Goal: Task Accomplishment & Management: Use online tool/utility

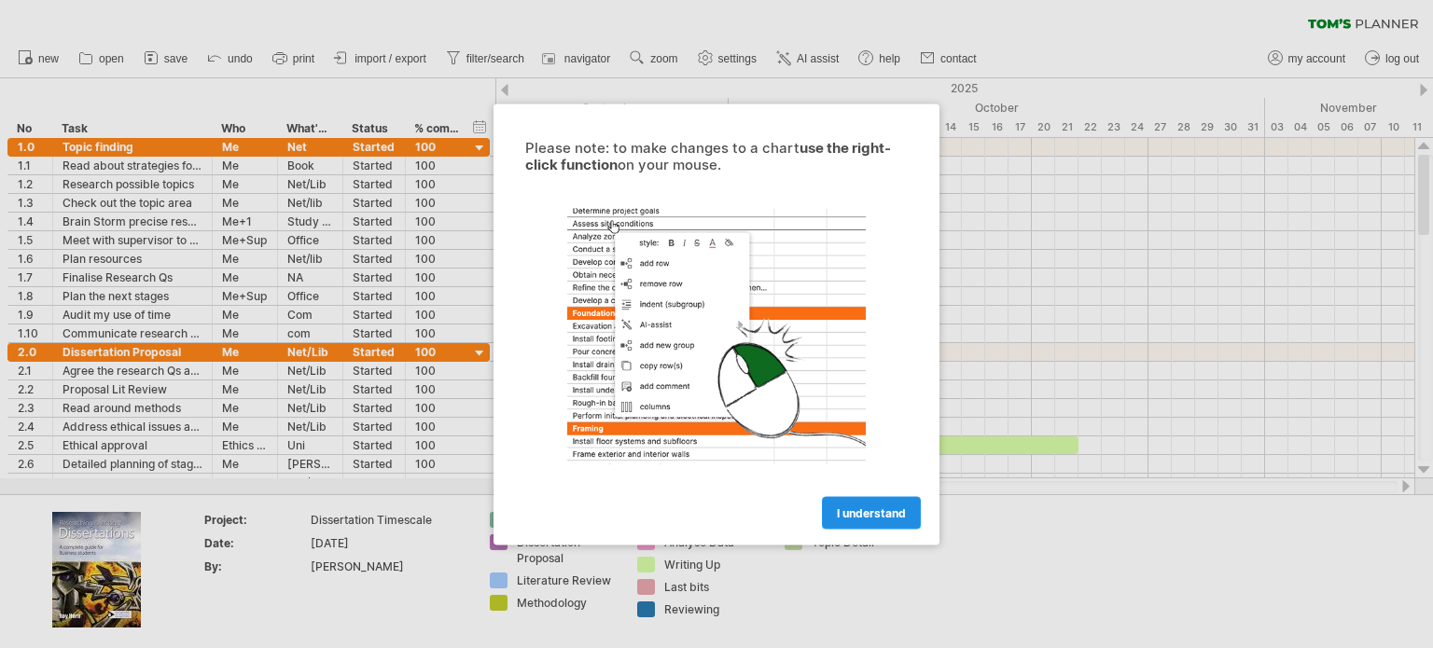
click at [894, 517] on span "I understand" at bounding box center [871, 513] width 69 height 14
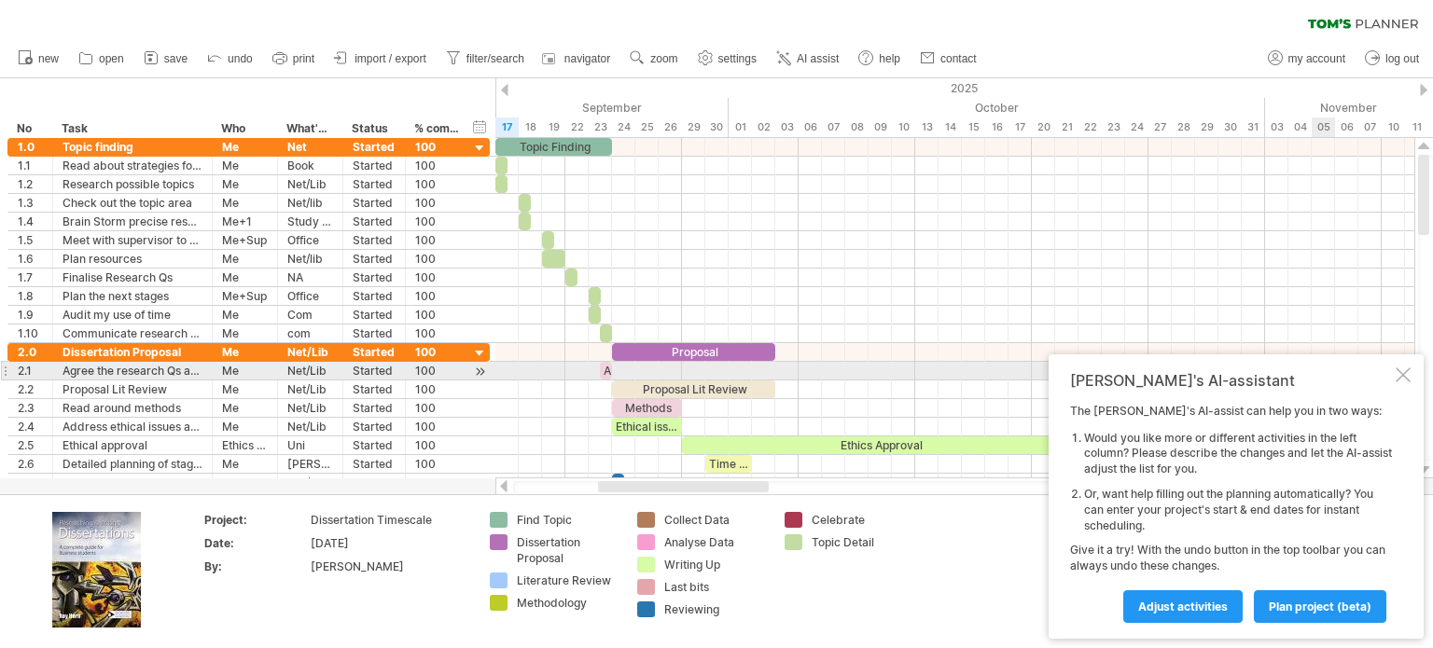
click at [1404, 369] on div at bounding box center [1403, 375] width 15 height 15
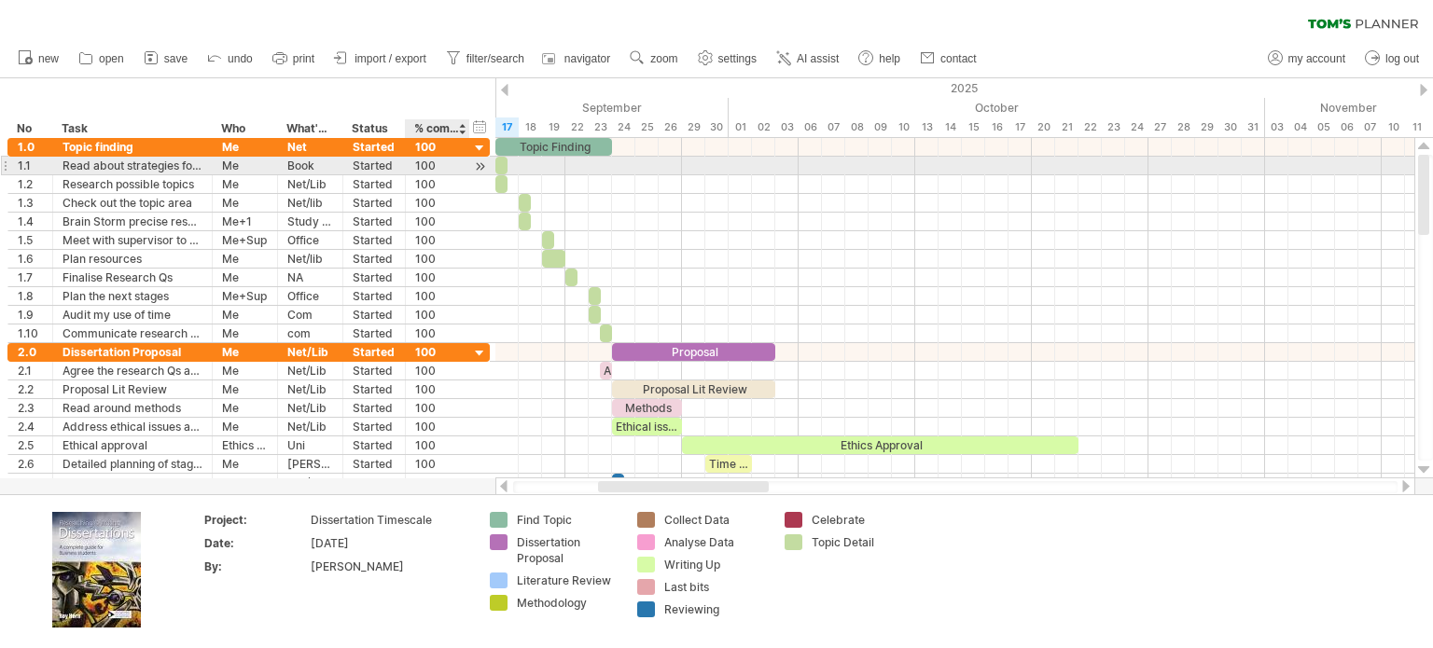
click at [475, 168] on div at bounding box center [480, 167] width 18 height 20
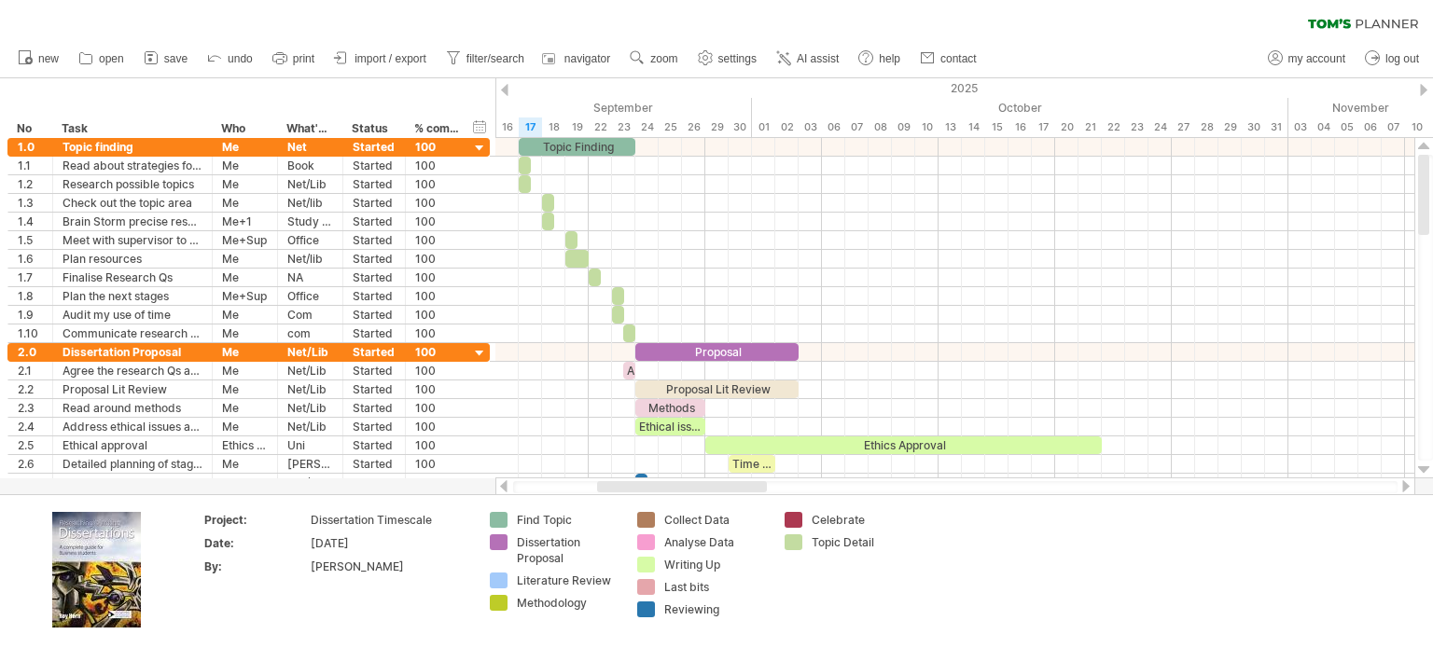
click at [1422, 84] on div at bounding box center [1423, 90] width 7 height 12
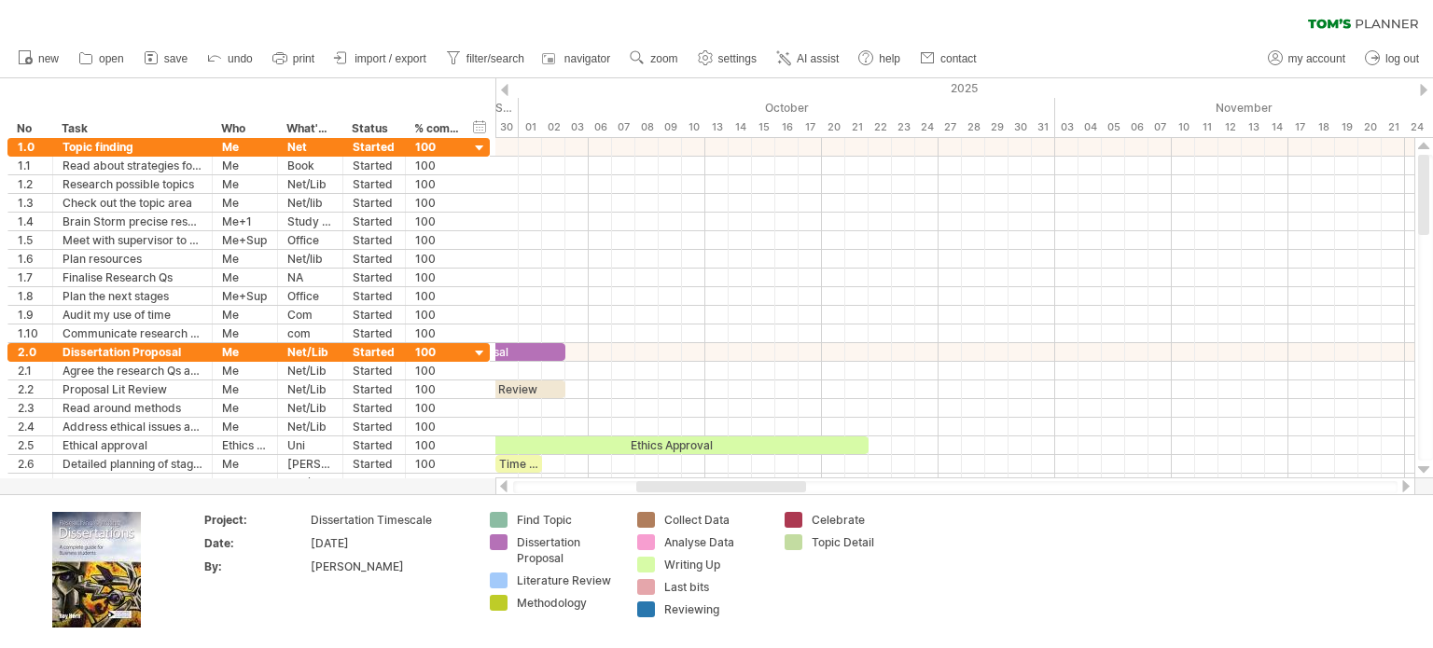
click at [1422, 84] on div at bounding box center [1423, 90] width 7 height 12
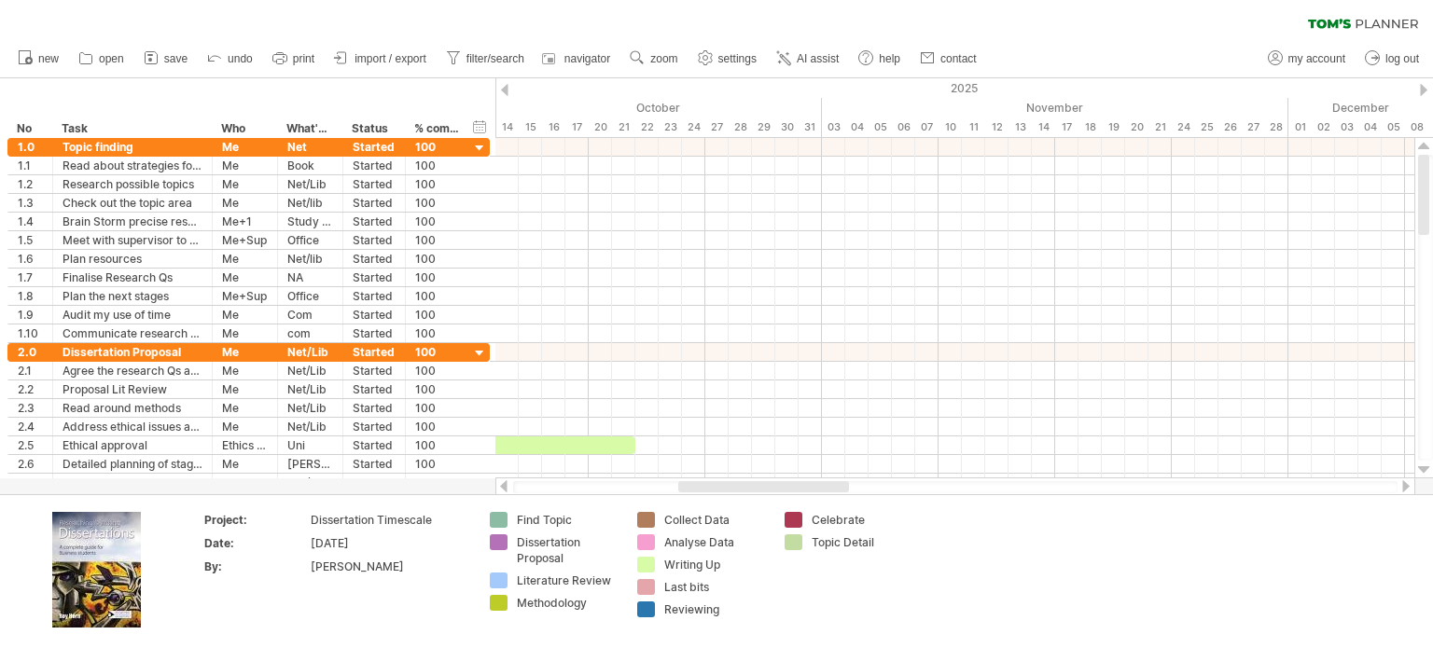
click at [1422, 84] on div at bounding box center [1423, 90] width 7 height 12
click at [501, 91] on div at bounding box center [504, 90] width 7 height 12
click at [503, 90] on div at bounding box center [504, 90] width 7 height 12
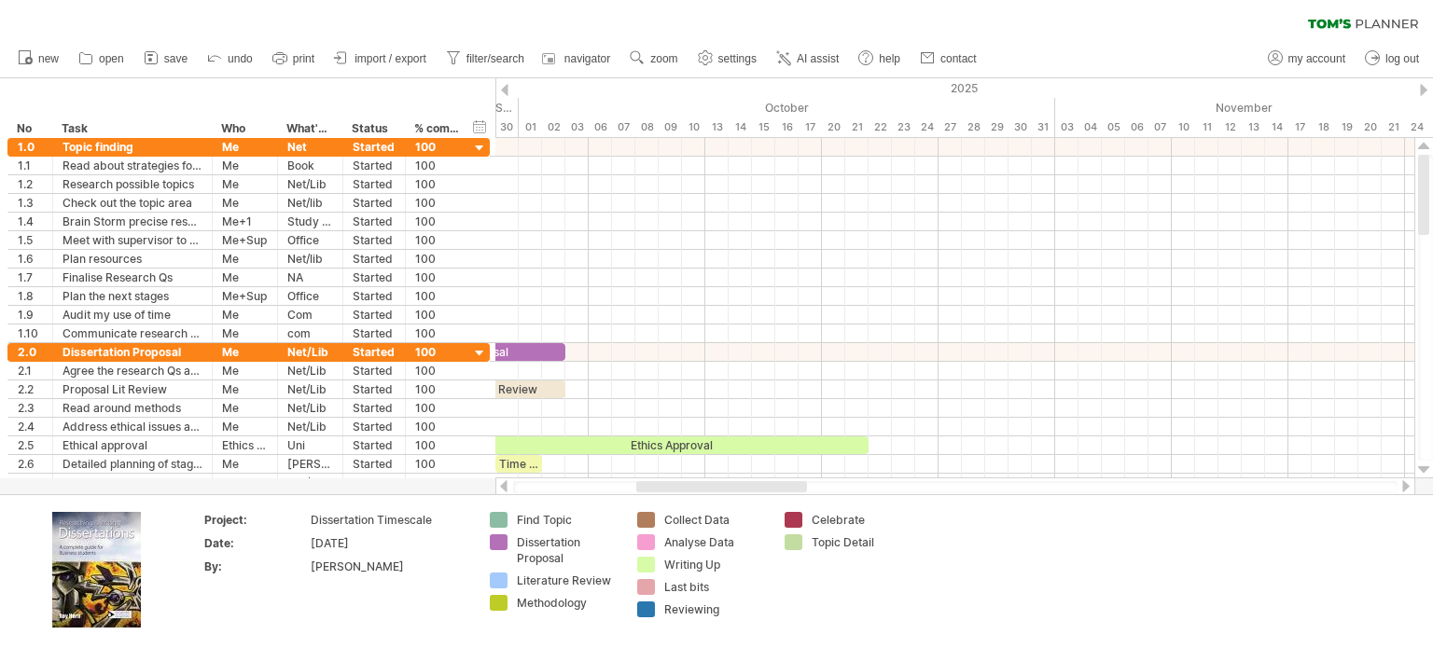
click at [503, 90] on div at bounding box center [504, 90] width 7 height 12
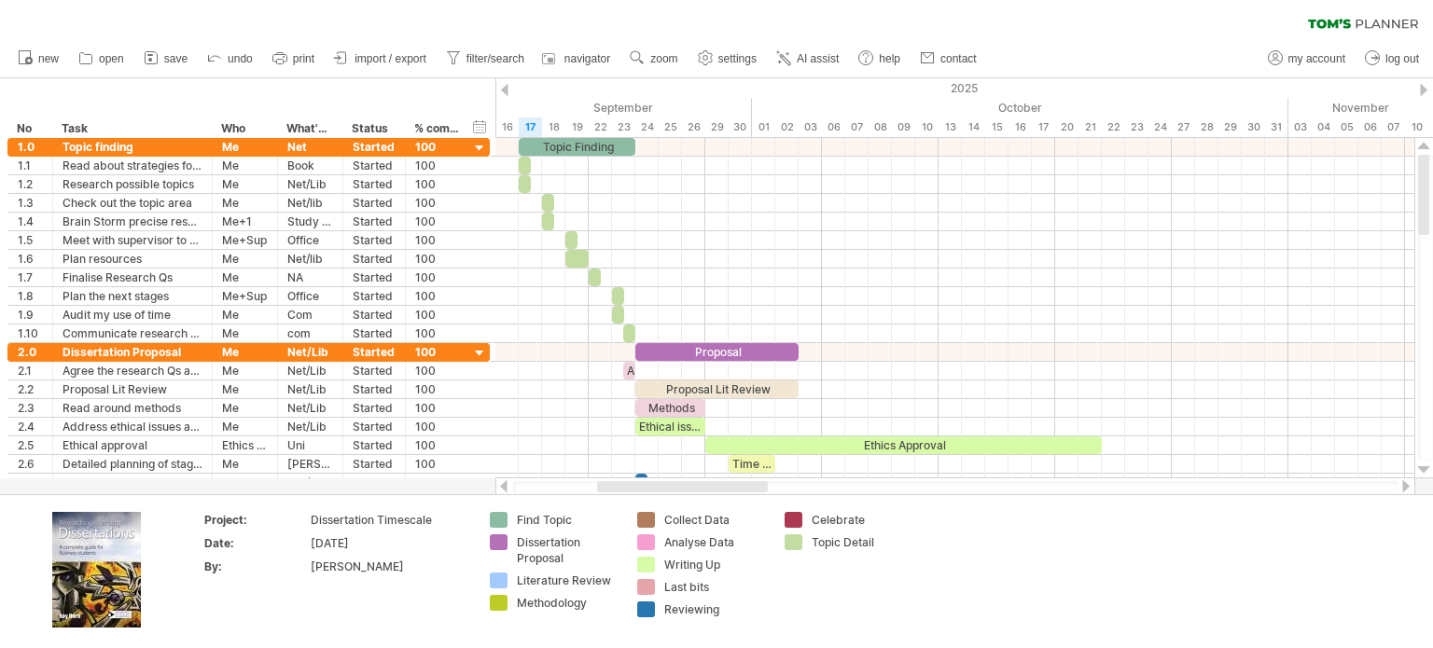
click at [503, 90] on div at bounding box center [504, 90] width 7 height 12
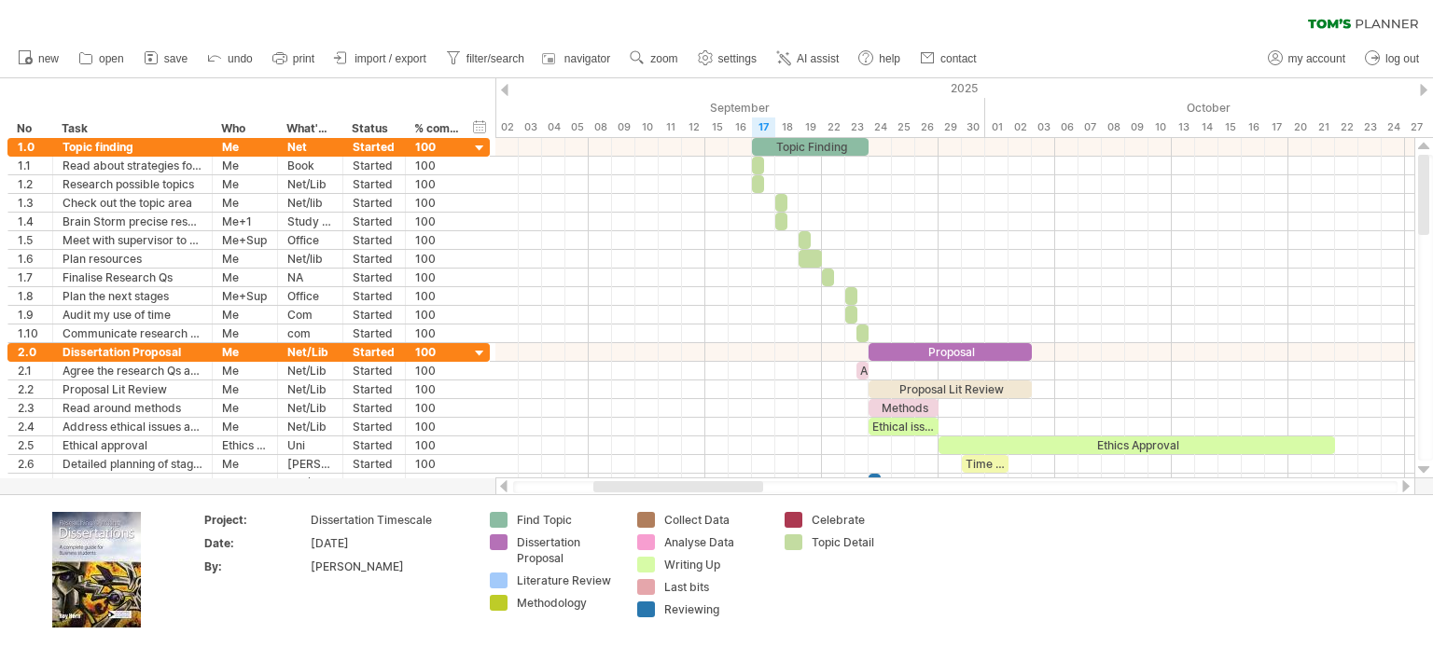
click at [503, 90] on div at bounding box center [504, 90] width 7 height 12
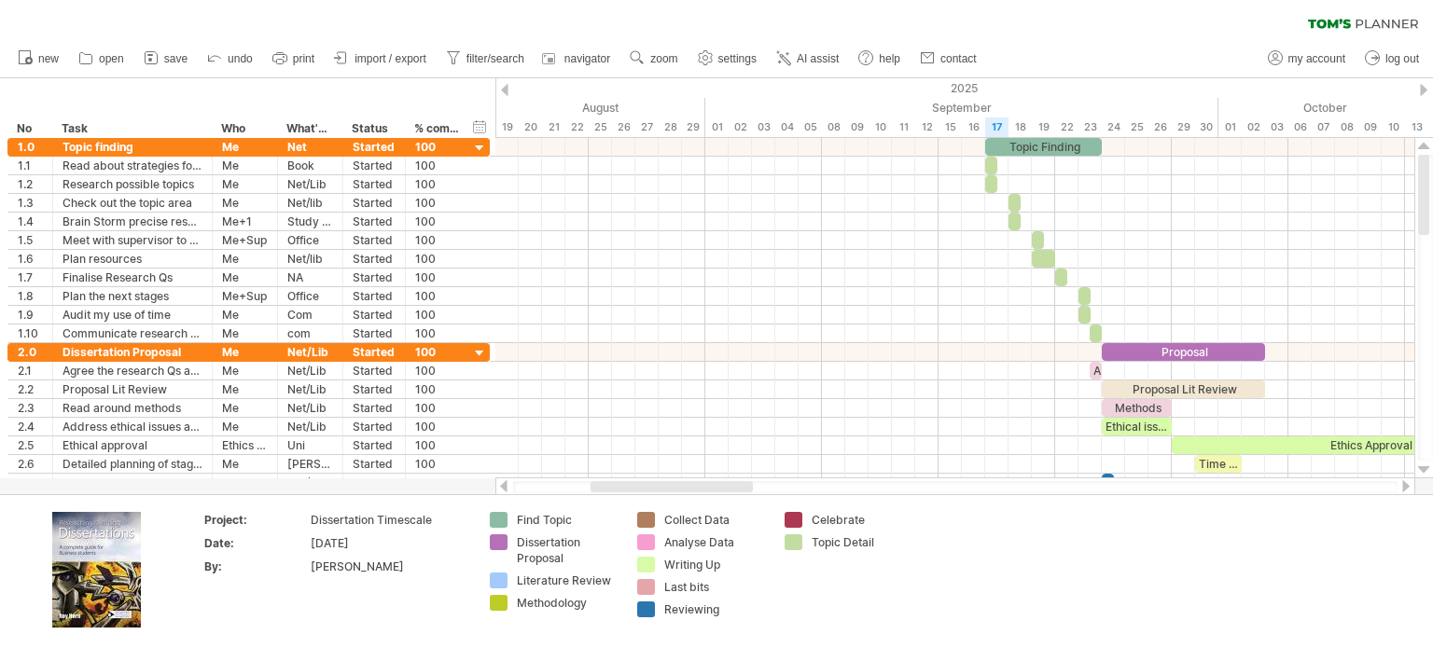
click at [503, 90] on div at bounding box center [504, 90] width 7 height 12
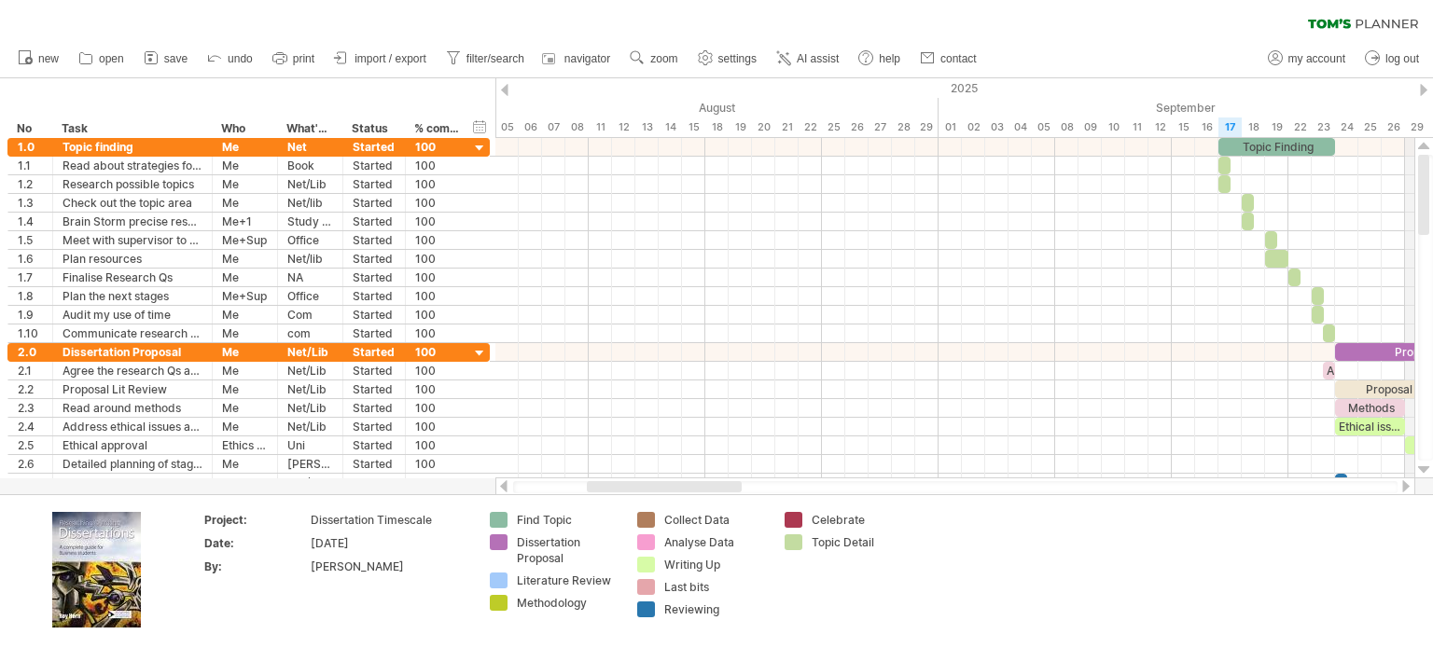
click at [1418, 98] on div "September" at bounding box center [1195, 108] width 513 height 20
click at [1421, 91] on div at bounding box center [1423, 90] width 7 height 12
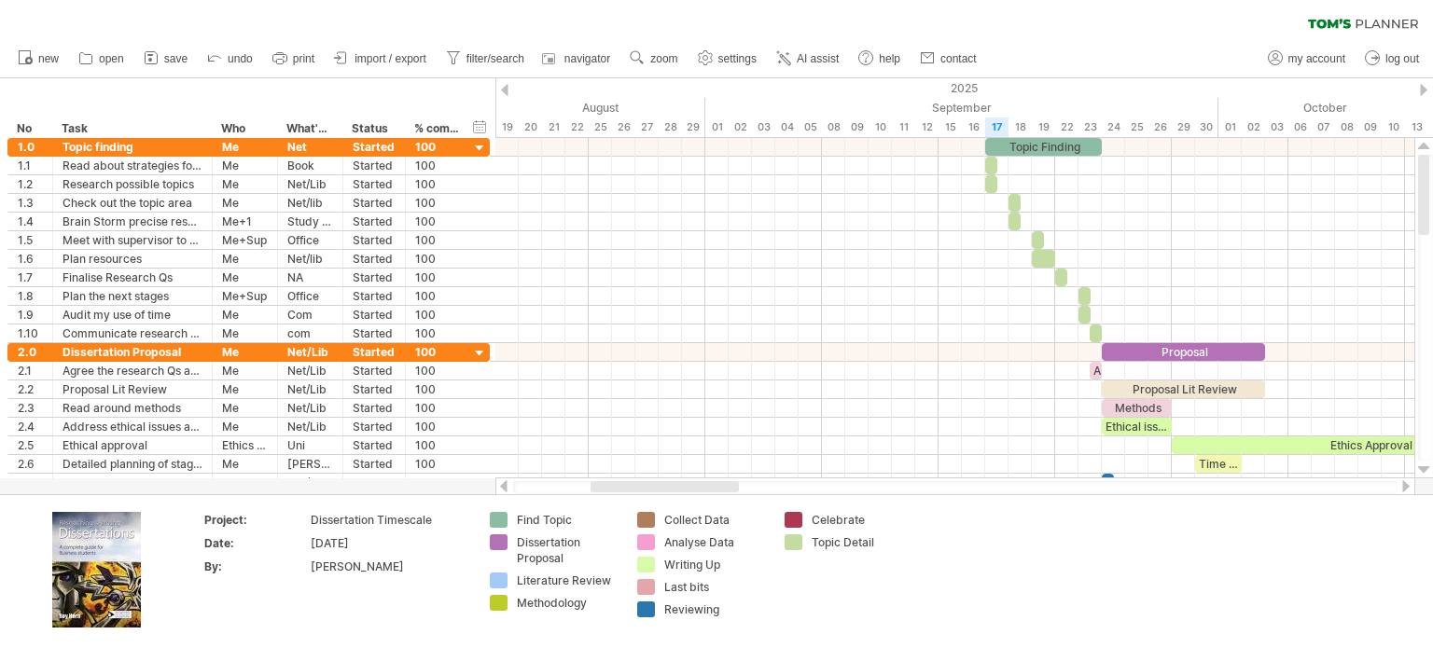
click at [1421, 91] on div at bounding box center [1423, 90] width 7 height 12
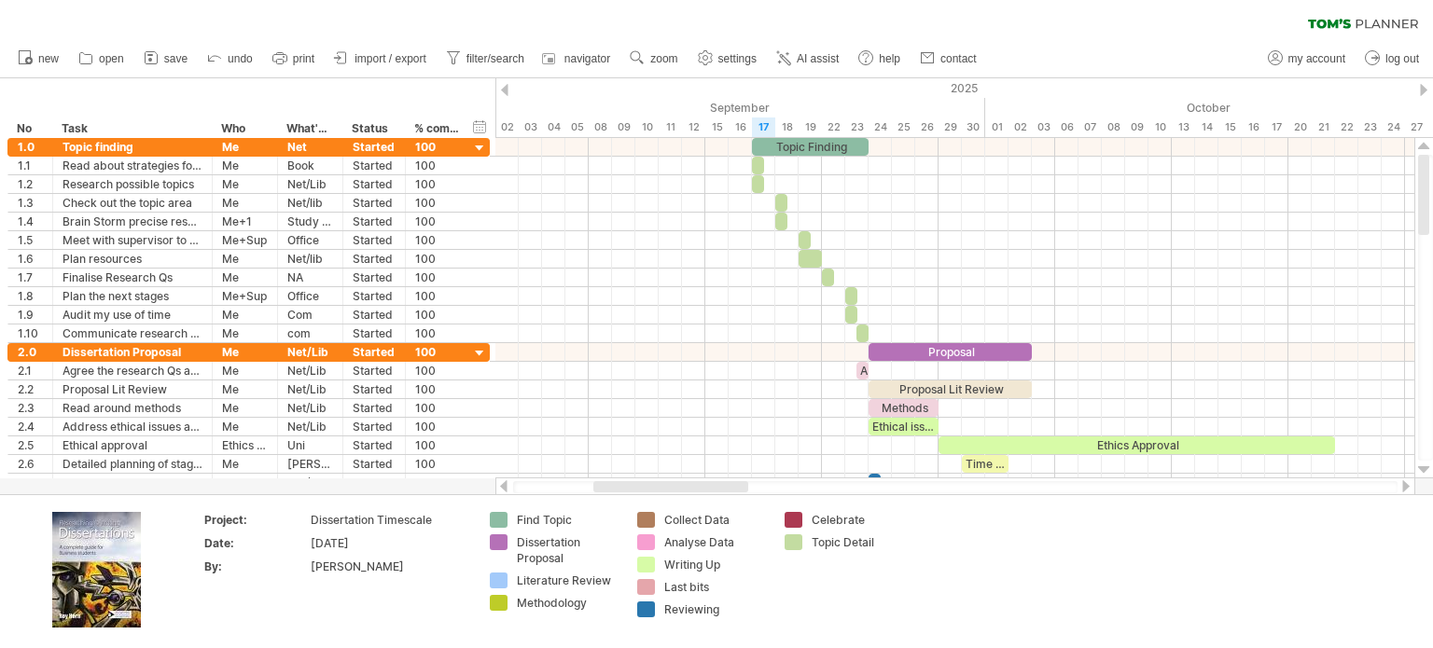
click at [1421, 91] on div at bounding box center [1423, 90] width 7 height 12
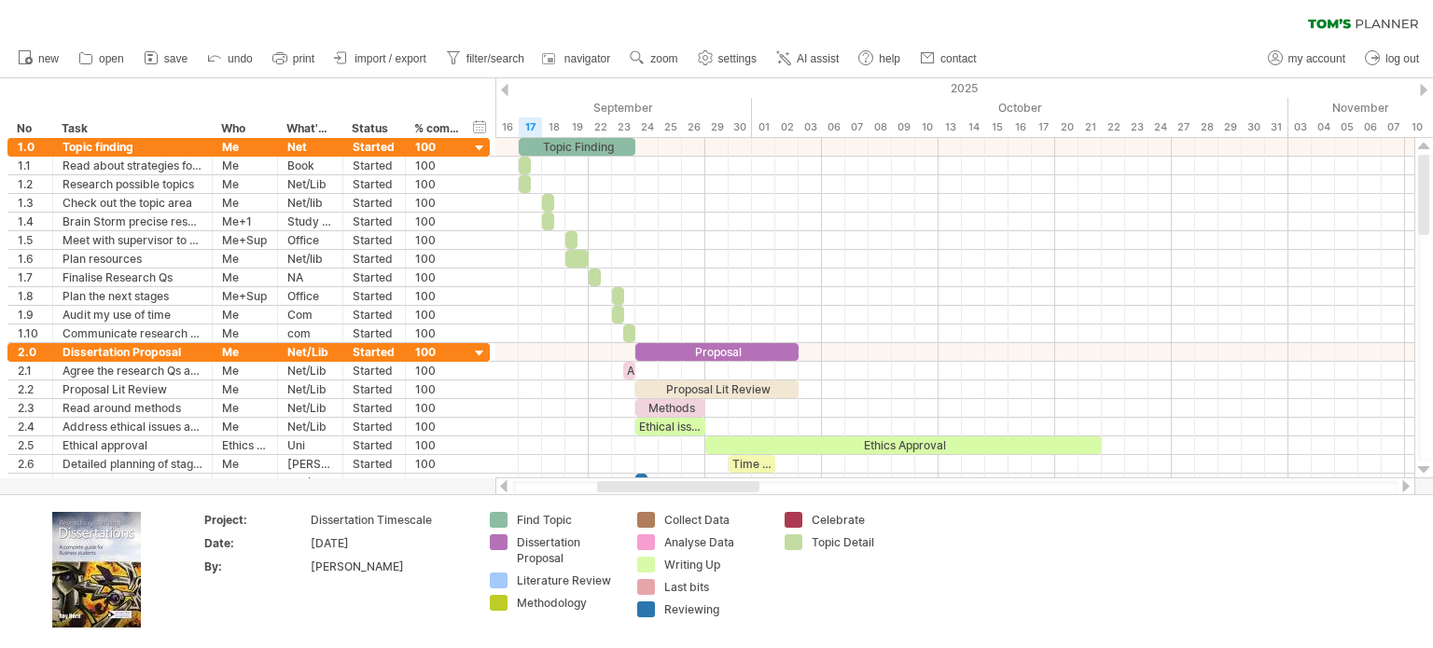
click at [1421, 91] on div at bounding box center [1423, 90] width 7 height 12
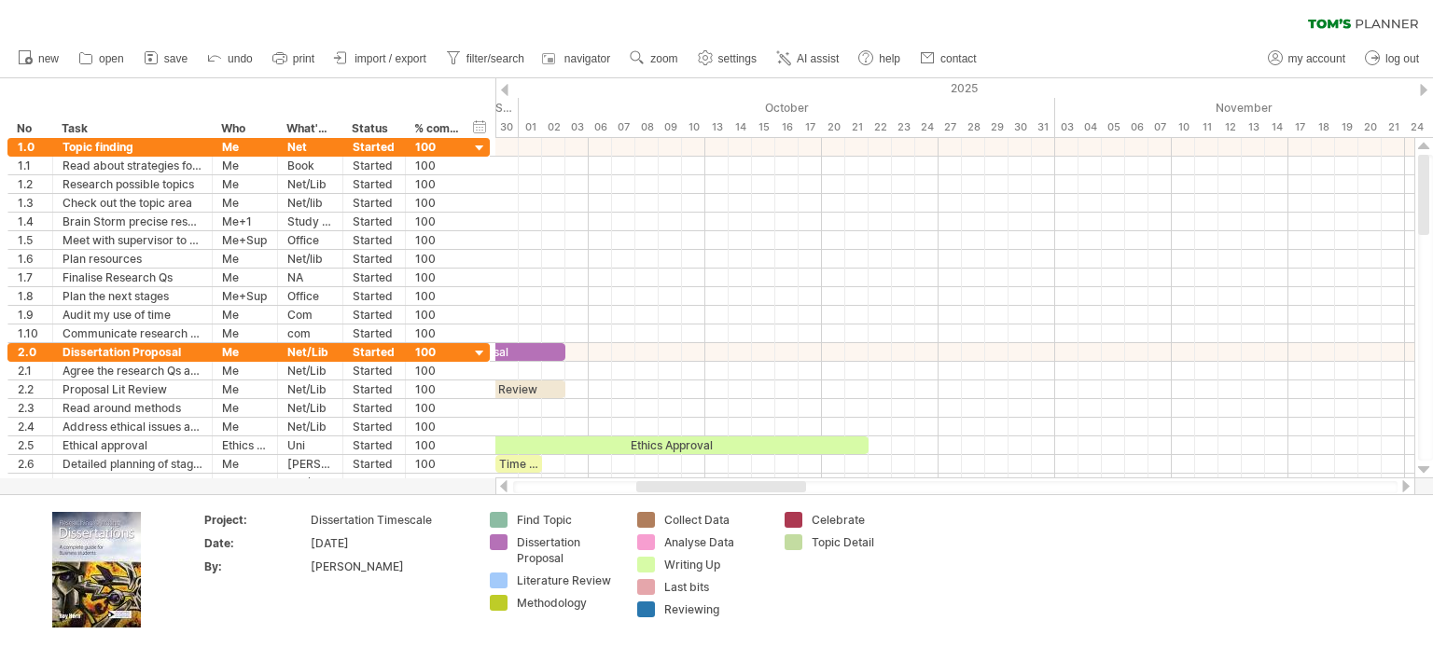
click at [504, 86] on div at bounding box center [504, 90] width 7 height 12
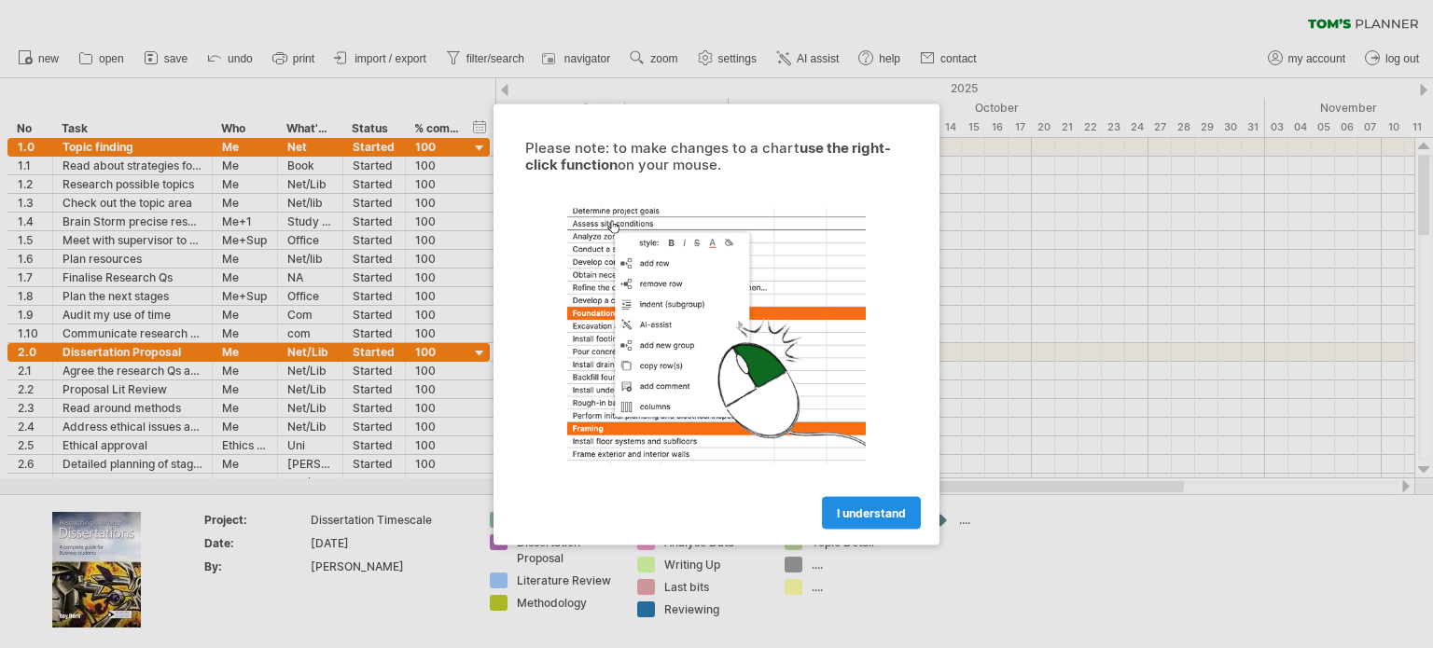
click at [855, 512] on span "I understand" at bounding box center [871, 513] width 69 height 14
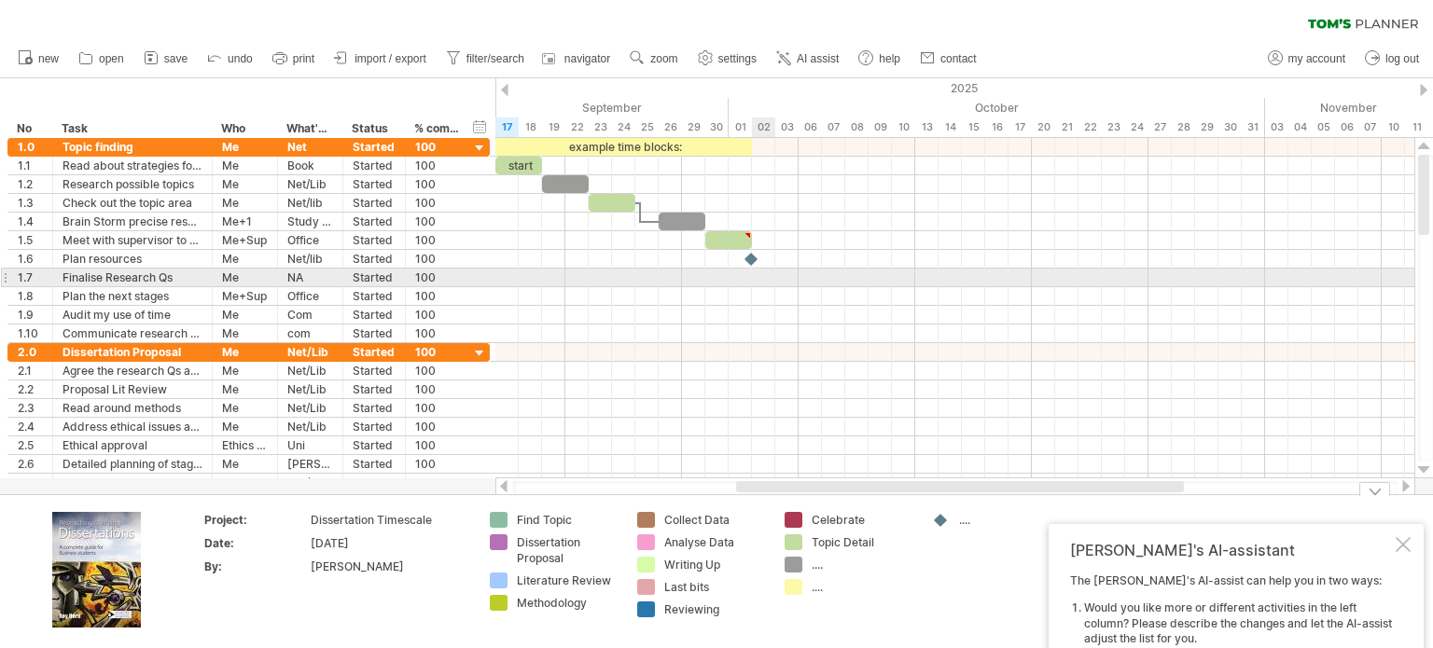
click at [759, 263] on div at bounding box center [752, 259] width 19 height 18
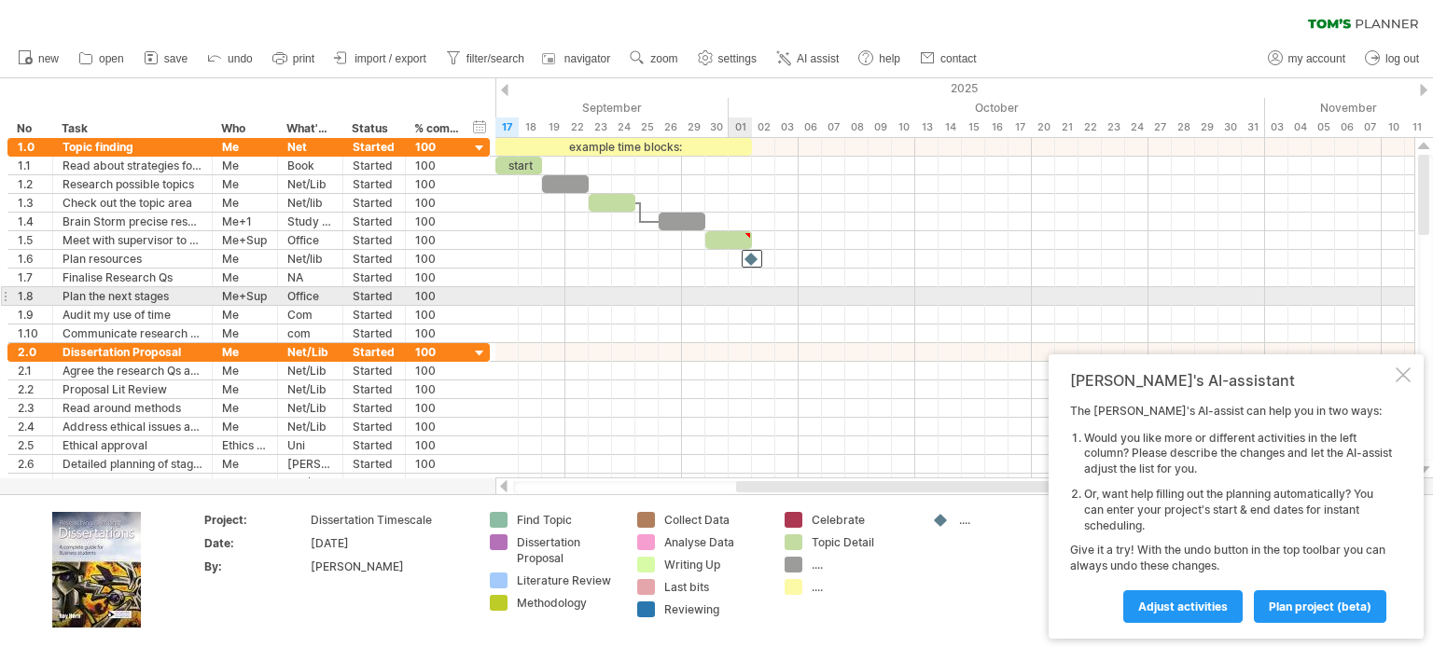
click at [738, 306] on div at bounding box center [954, 315] width 919 height 19
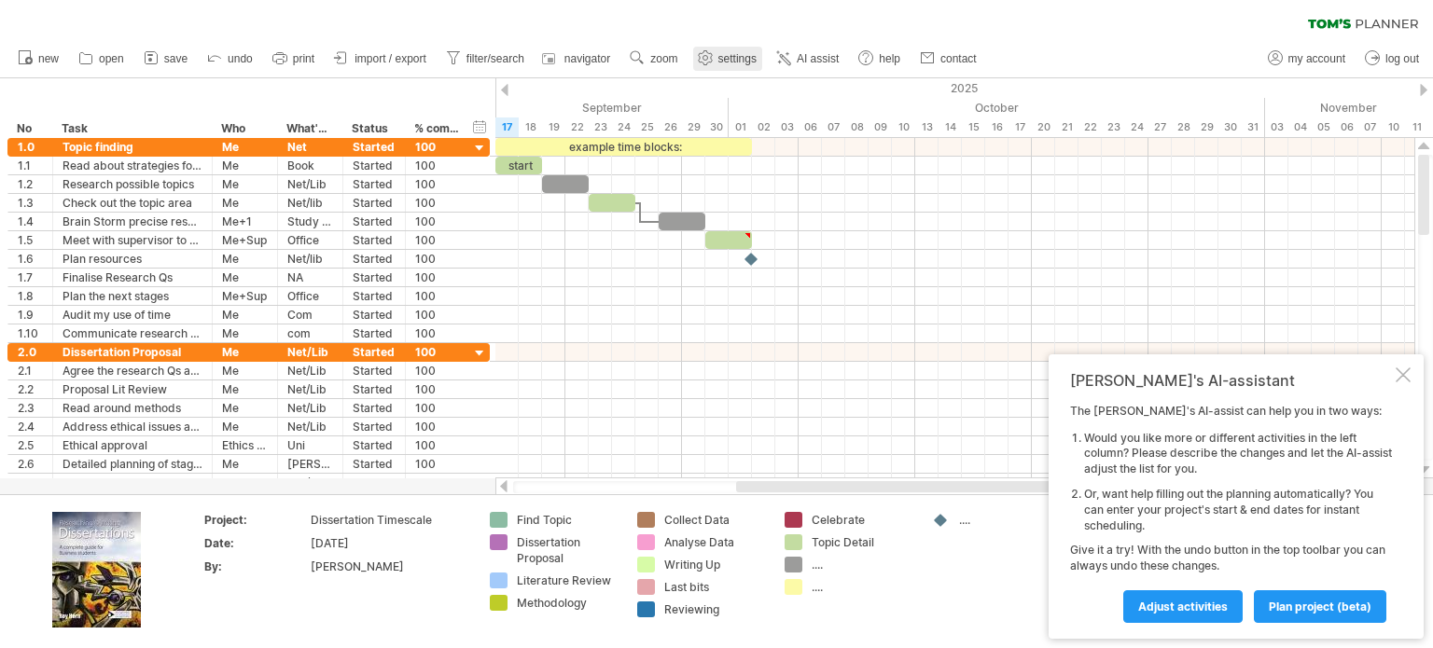
click at [730, 64] on span "settings" at bounding box center [737, 58] width 38 height 13
select select "*"
select select "**"
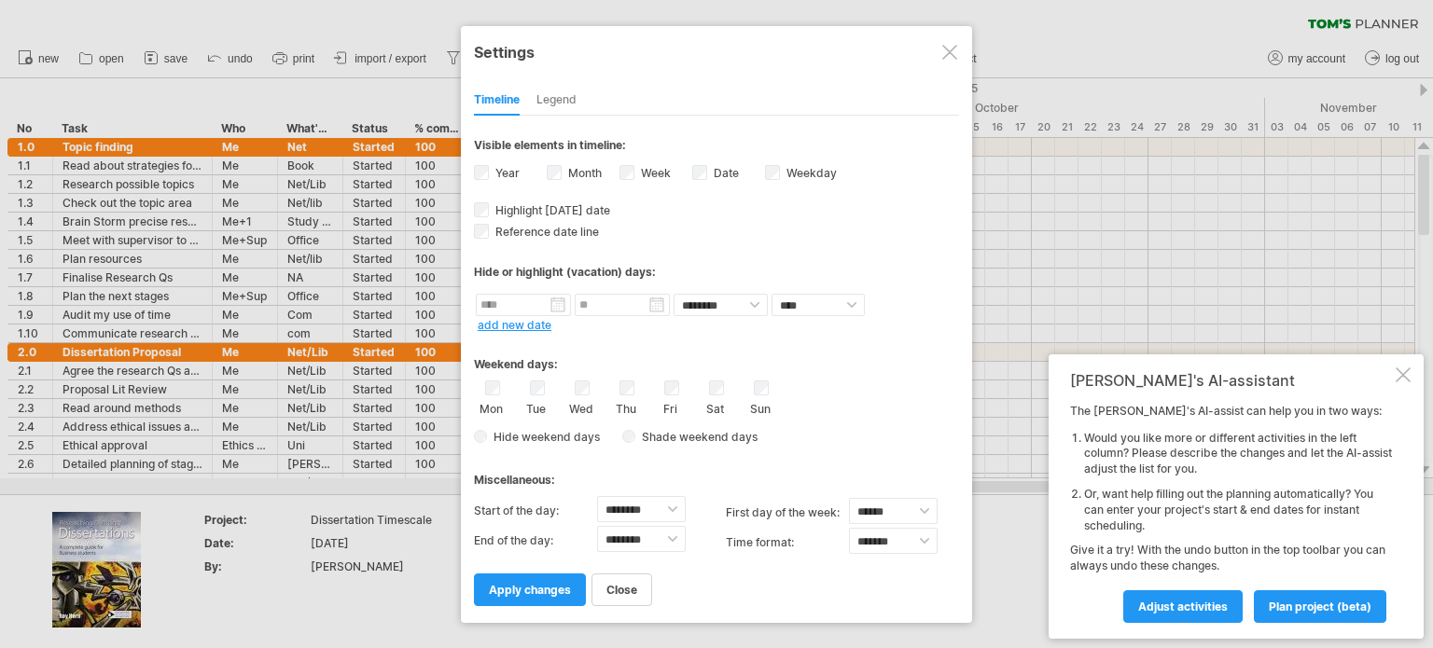
click at [955, 55] on div at bounding box center [949, 52] width 15 height 15
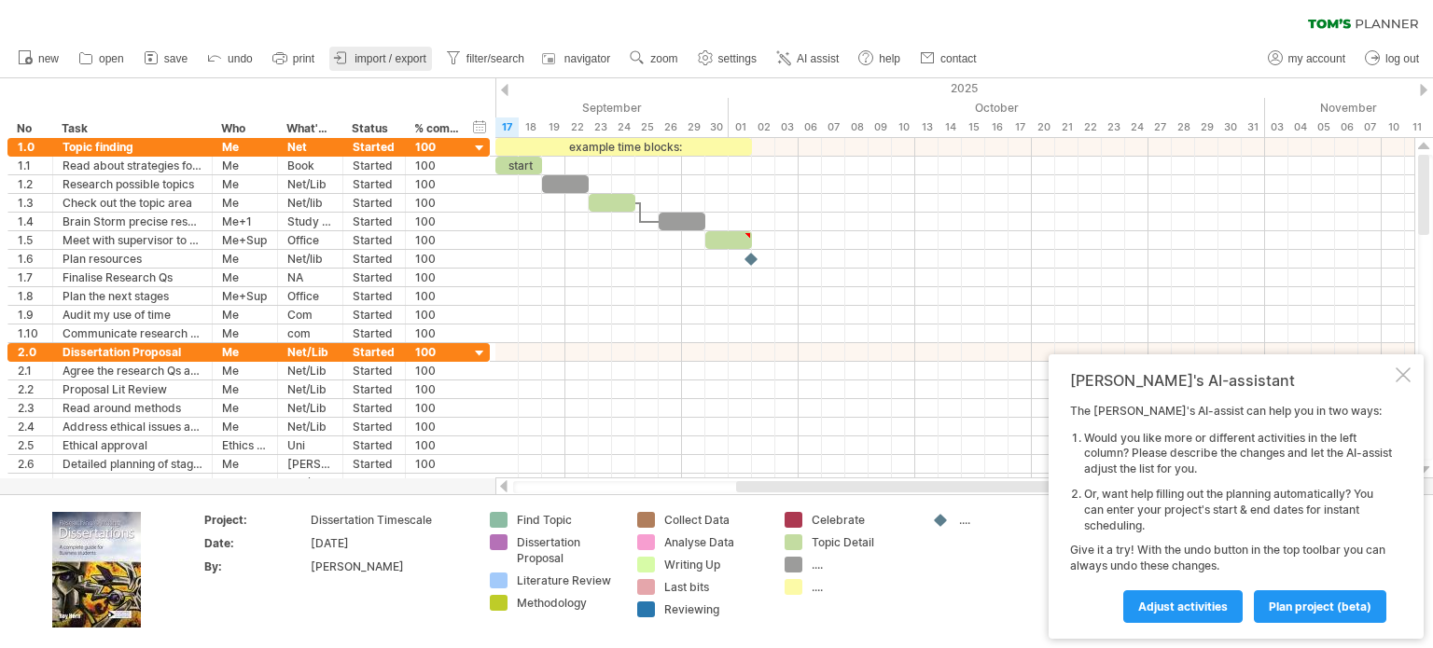
click at [362, 59] on span "import / export" at bounding box center [391, 58] width 72 height 13
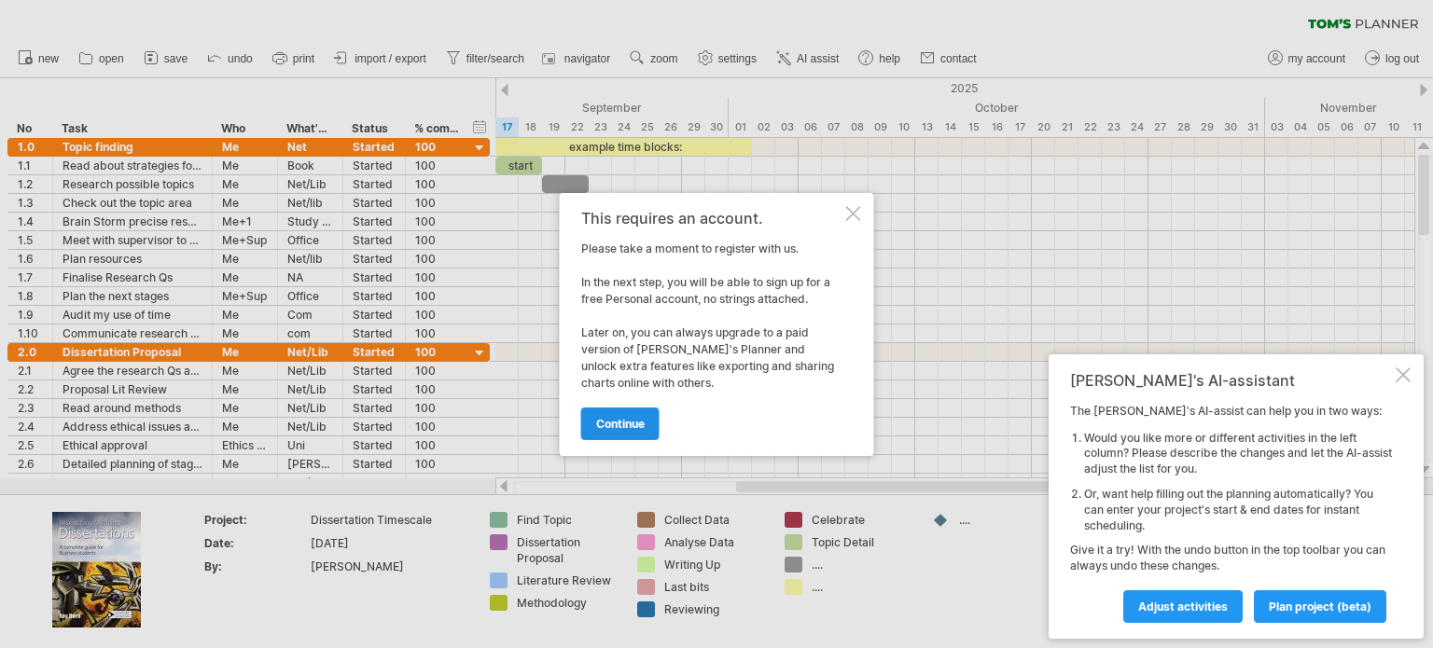
click at [620, 417] on span "continue" at bounding box center [620, 424] width 49 height 14
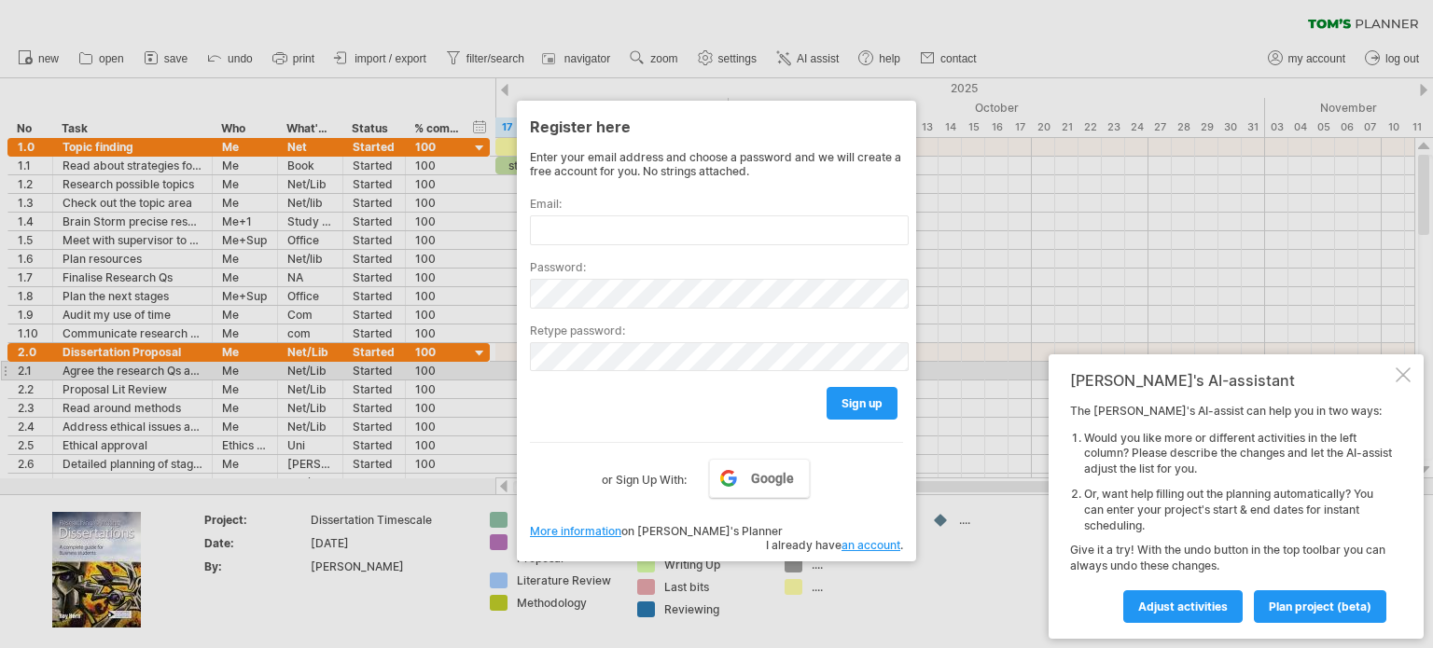
click at [1404, 376] on div at bounding box center [1403, 375] width 15 height 15
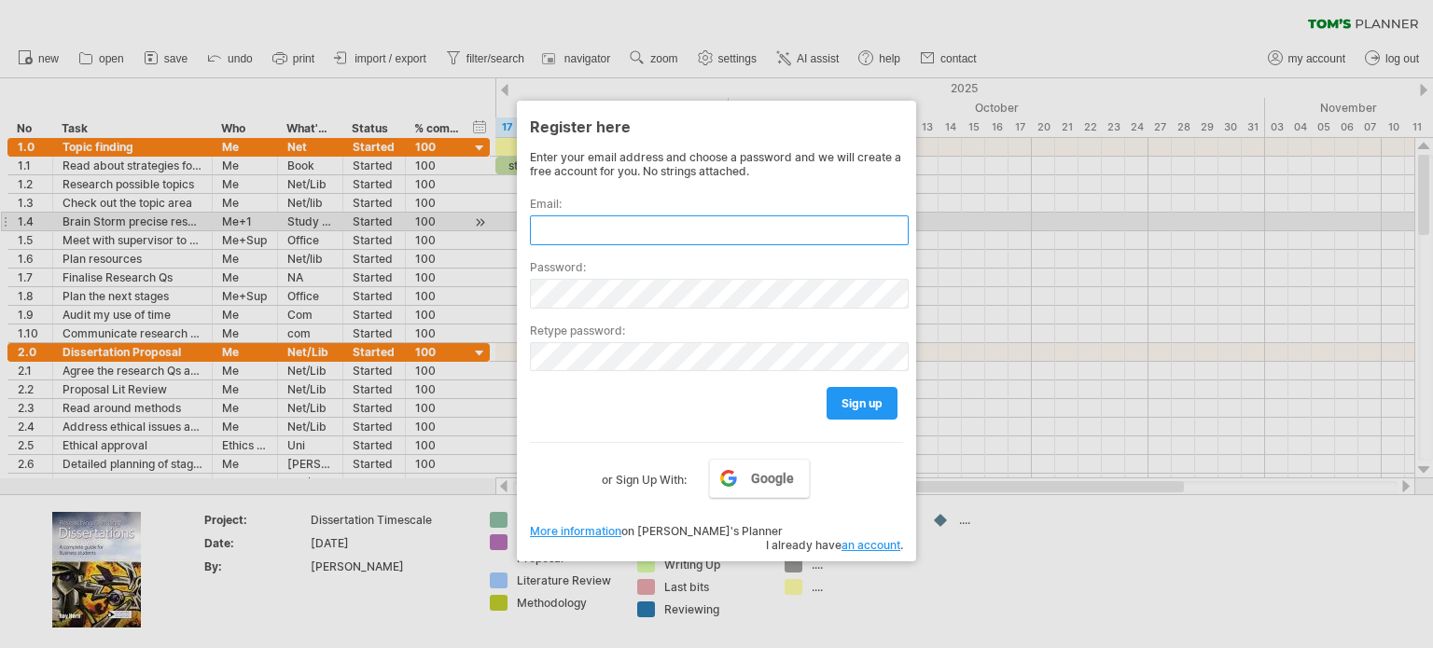
click at [579, 230] on input "text" at bounding box center [719, 231] width 379 height 30
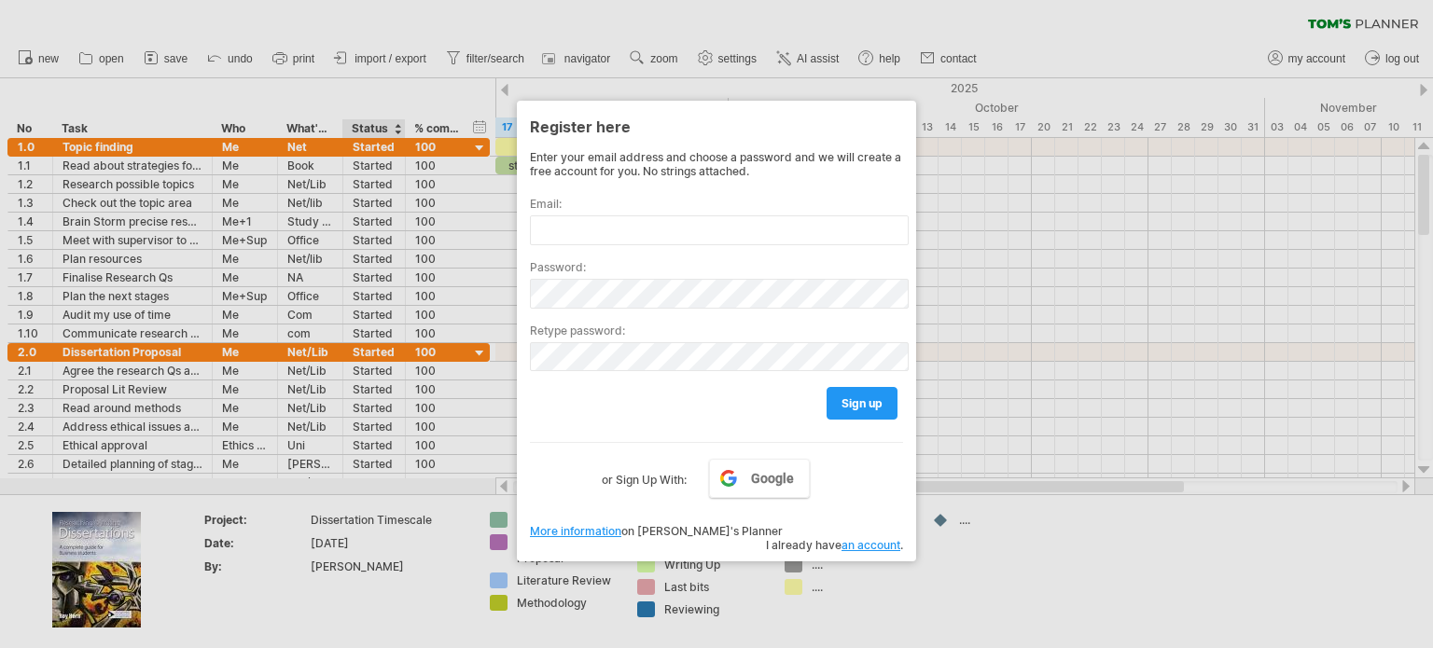
click at [394, 126] on div at bounding box center [716, 324] width 1433 height 648
click at [1052, 85] on div at bounding box center [716, 324] width 1433 height 648
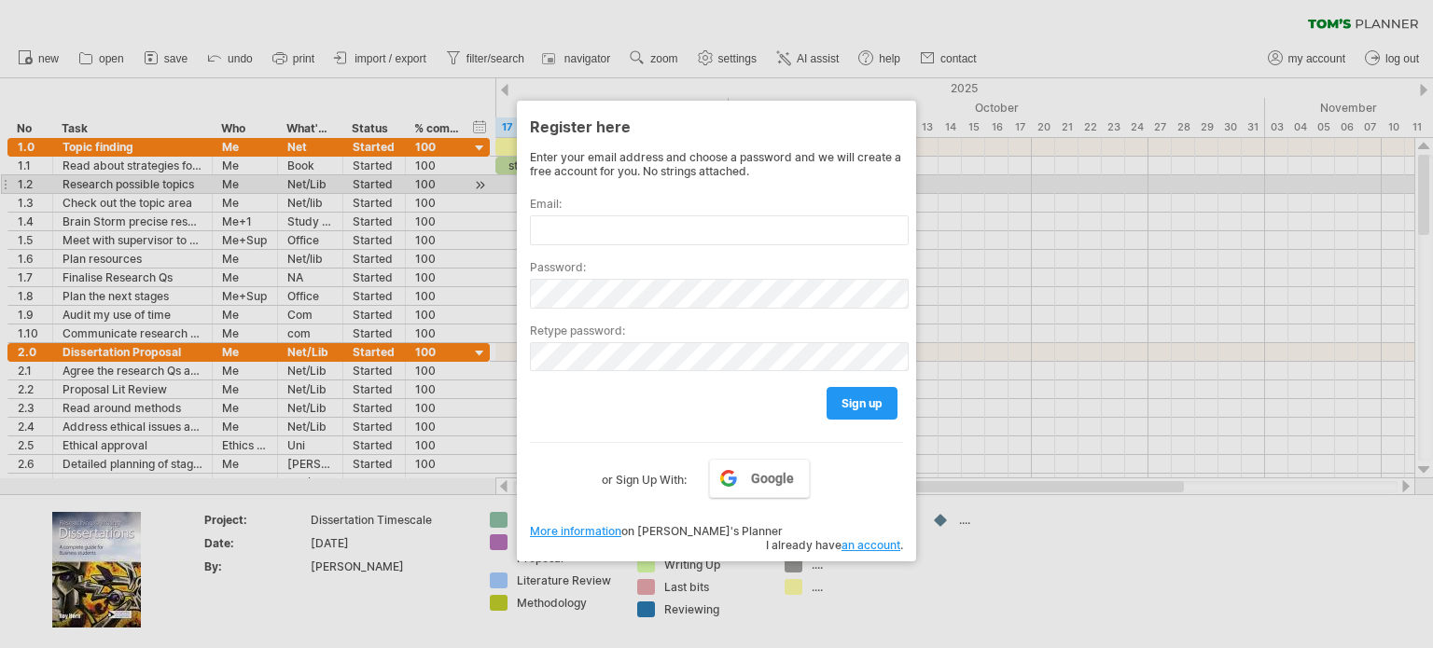
click at [944, 187] on div at bounding box center [716, 324] width 1433 height 648
